Goal: Register for event/course

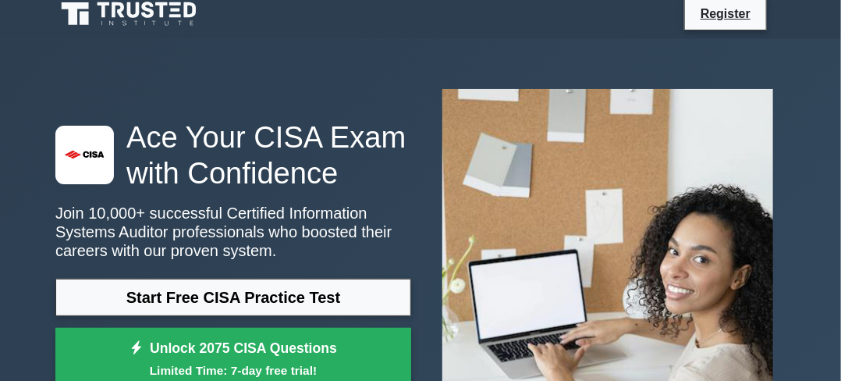
scroll to position [2, 0]
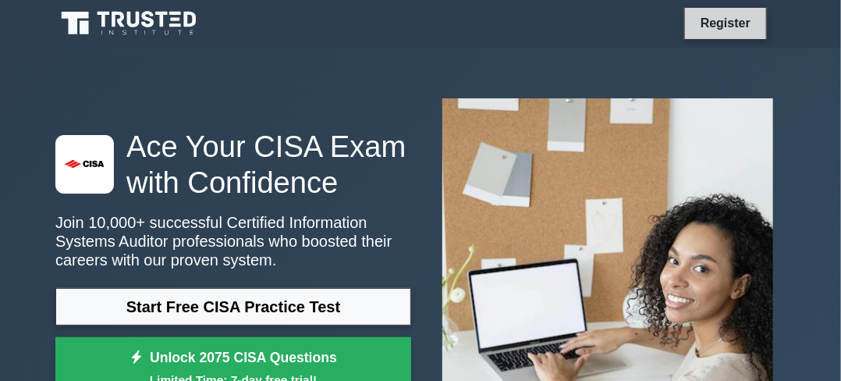
click at [733, 16] on link "Register" at bounding box center [725, 23] width 69 height 20
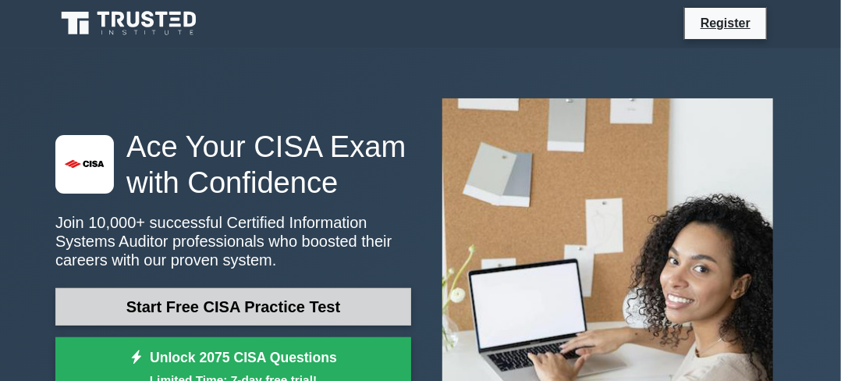
click at [233, 304] on link "Start Free CISA Practice Test" at bounding box center [233, 306] width 356 height 37
